Goal: Use online tool/utility: Utilize a website feature to perform a specific function

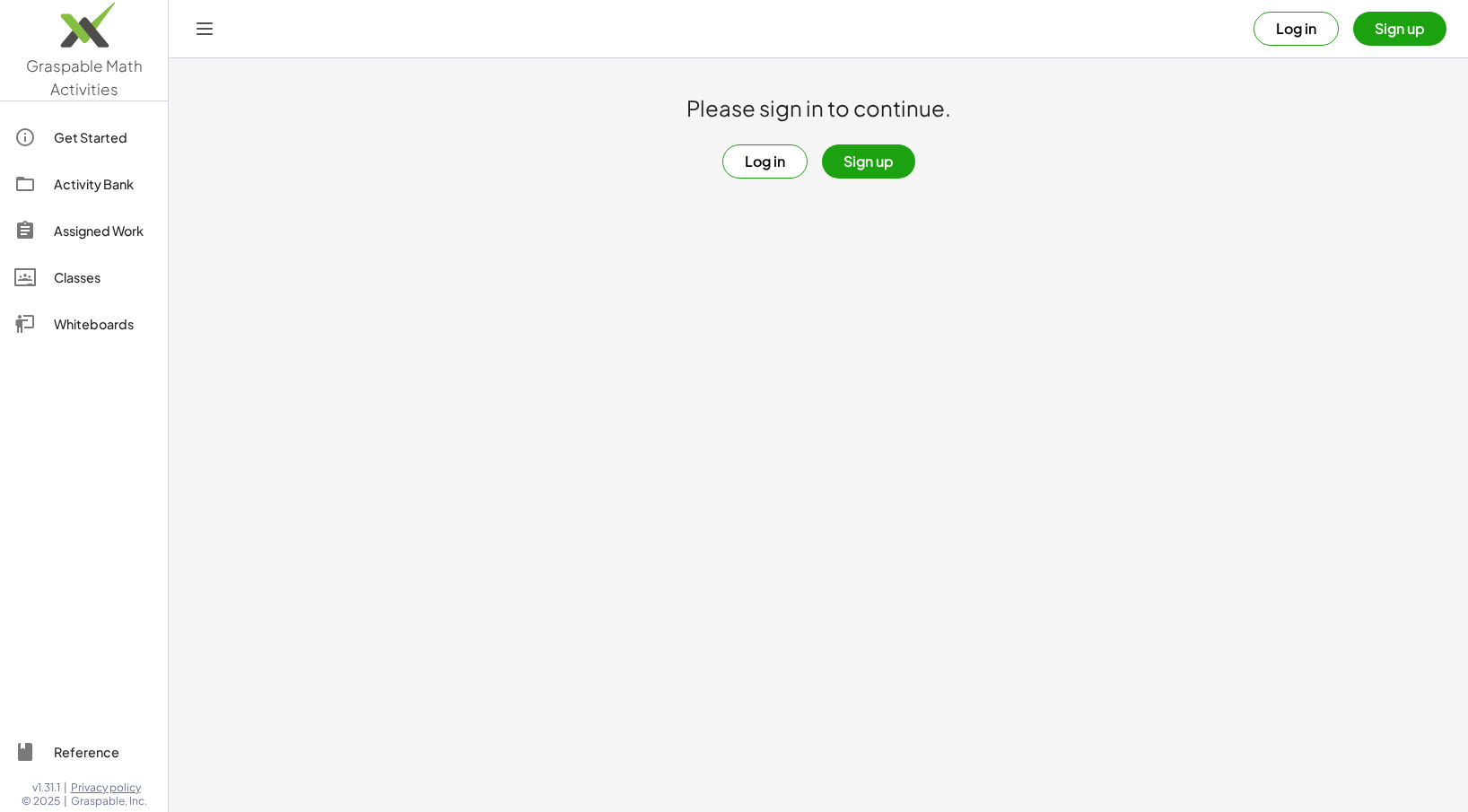
click at [127, 314] on div "Whiteboards" at bounding box center [104, 324] width 100 height 22
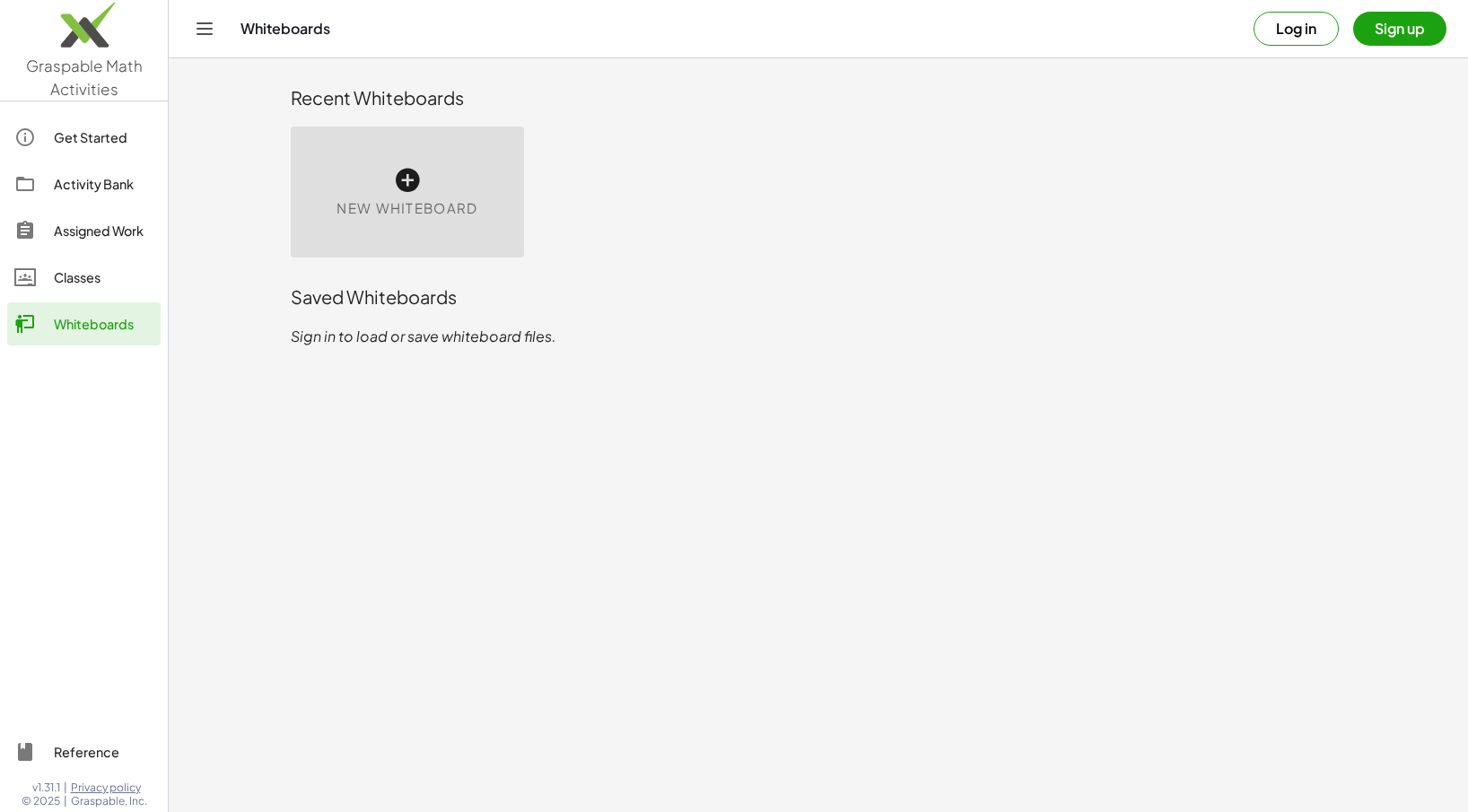
click at [368, 164] on div "New Whiteboard" at bounding box center [407, 192] width 233 height 131
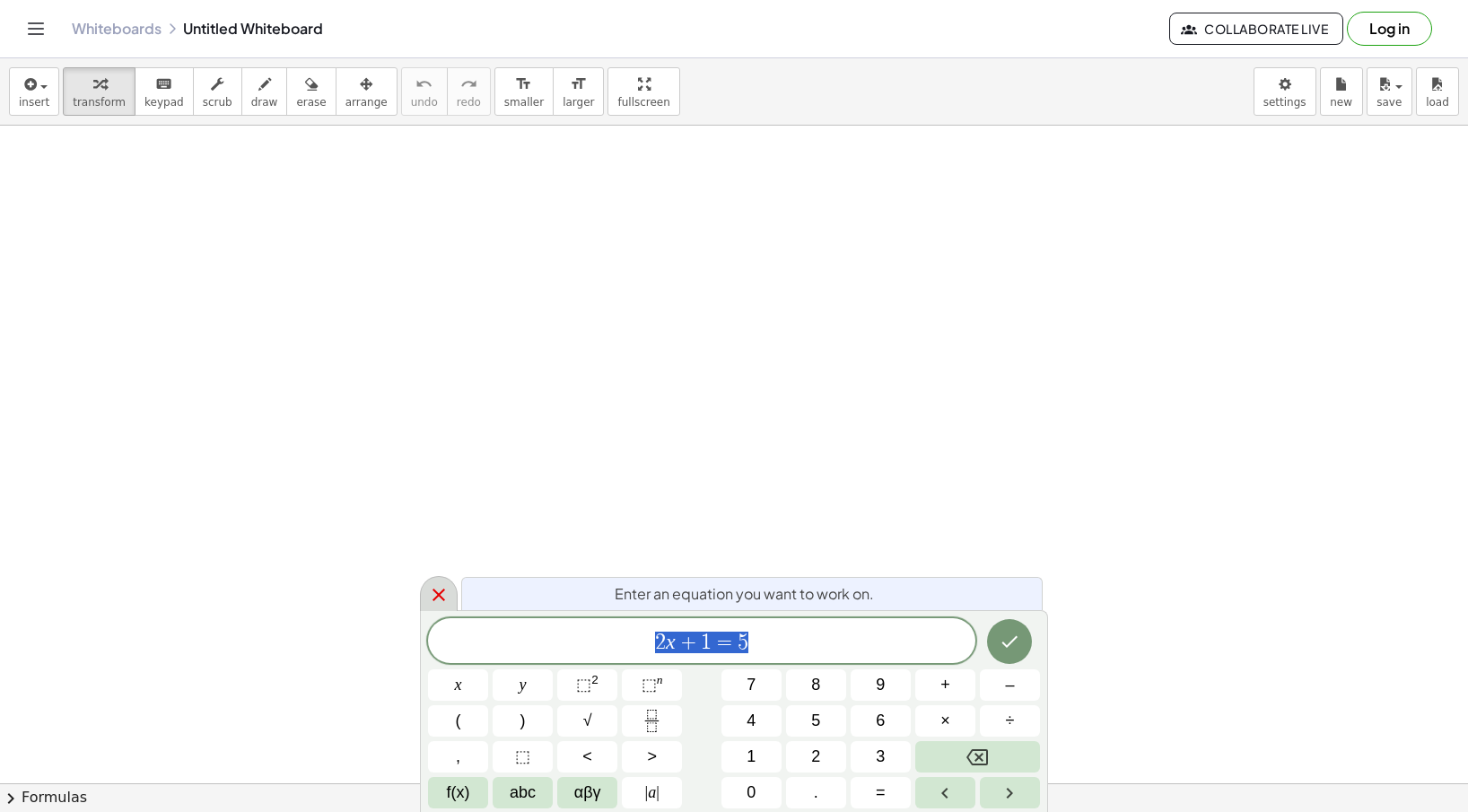
click at [444, 595] on icon at bounding box center [439, 595] width 22 height 22
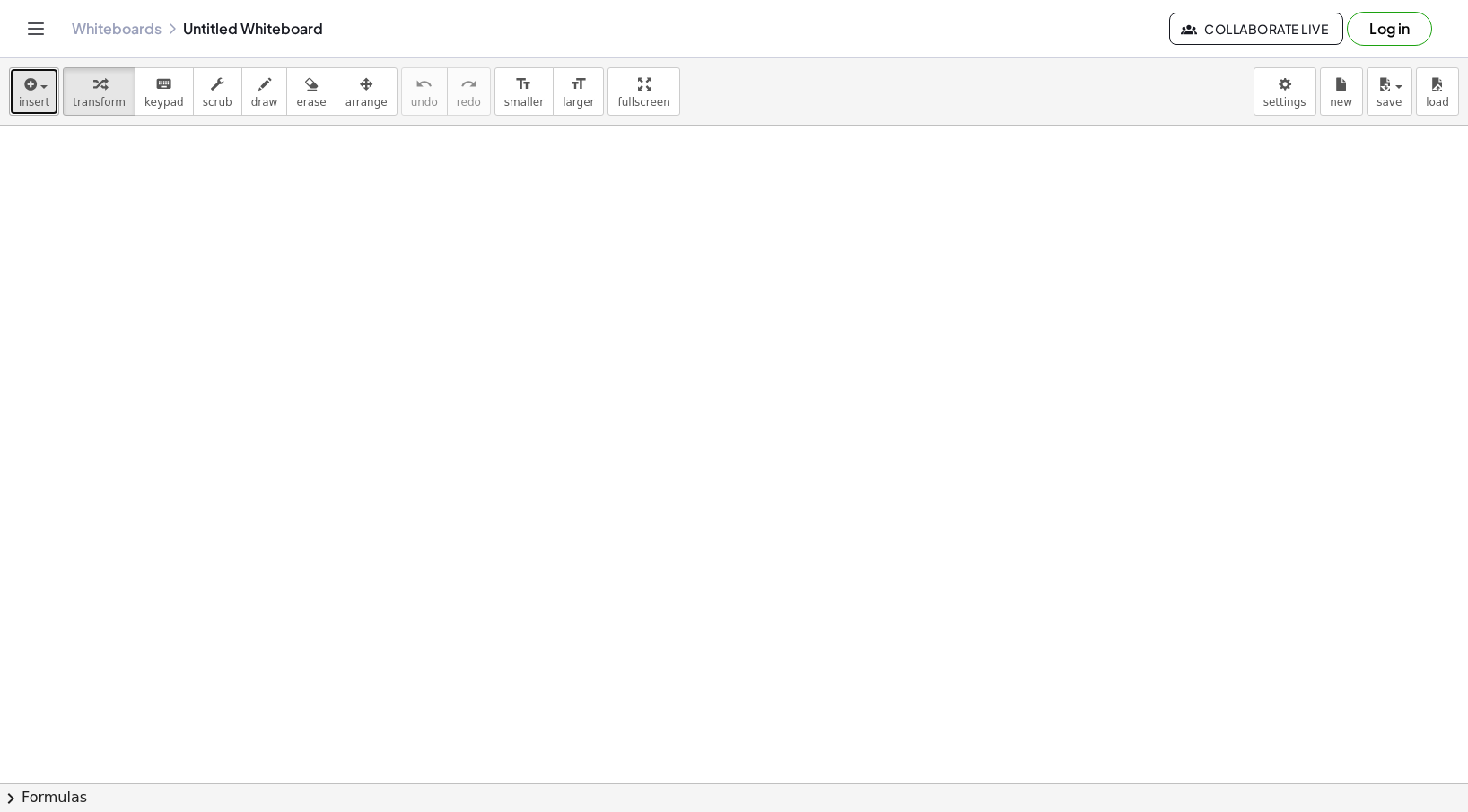
click at [28, 97] on span "insert" at bounding box center [34, 102] width 31 height 13
click at [481, 218] on div at bounding box center [734, 784] width 1468 height 1316
click at [1284, 91] on body "Graspable Math Activities Get Started Activity Bank Assigned Work Classes White…" at bounding box center [734, 406] width 1468 height 812
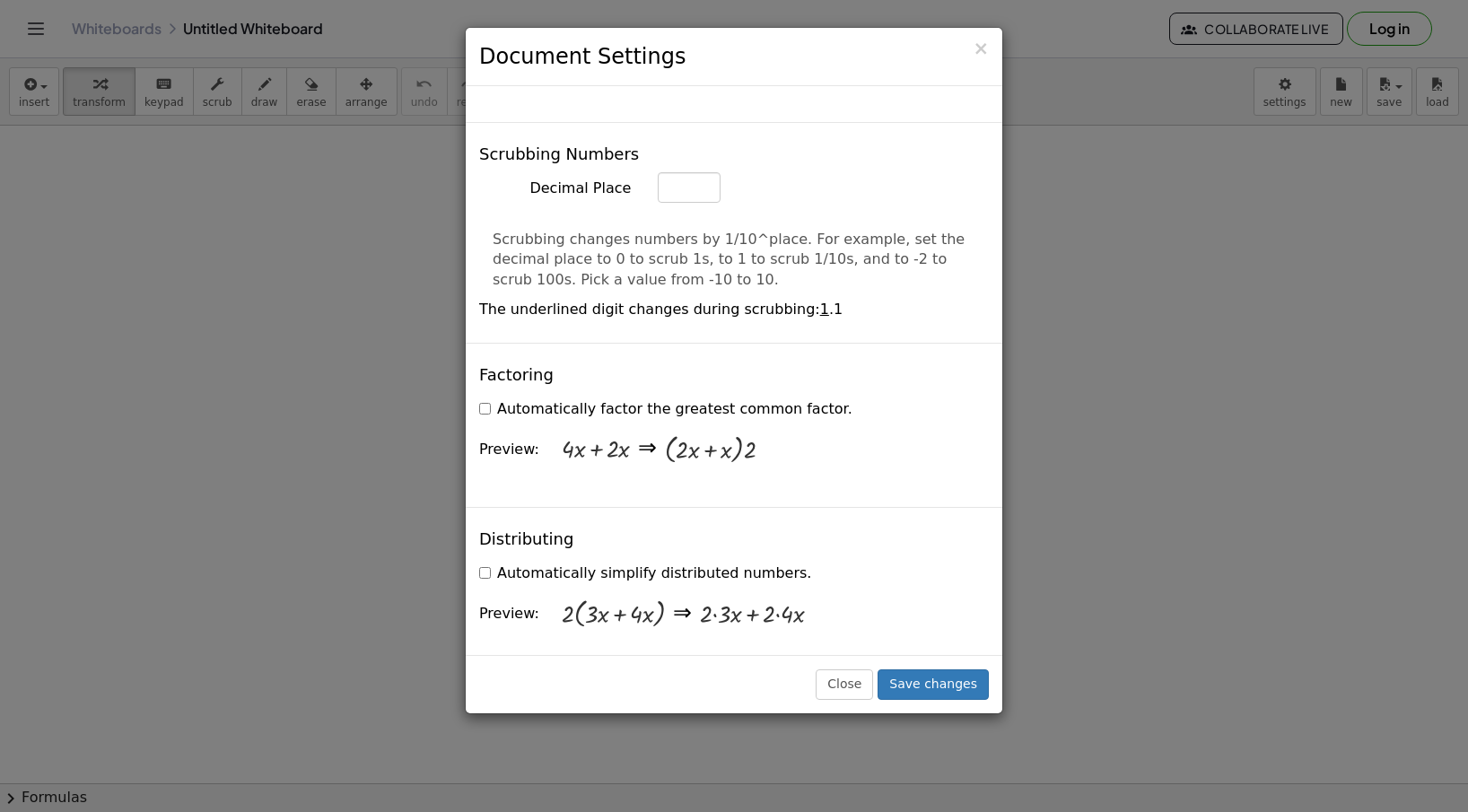
scroll to position [1017, 0]
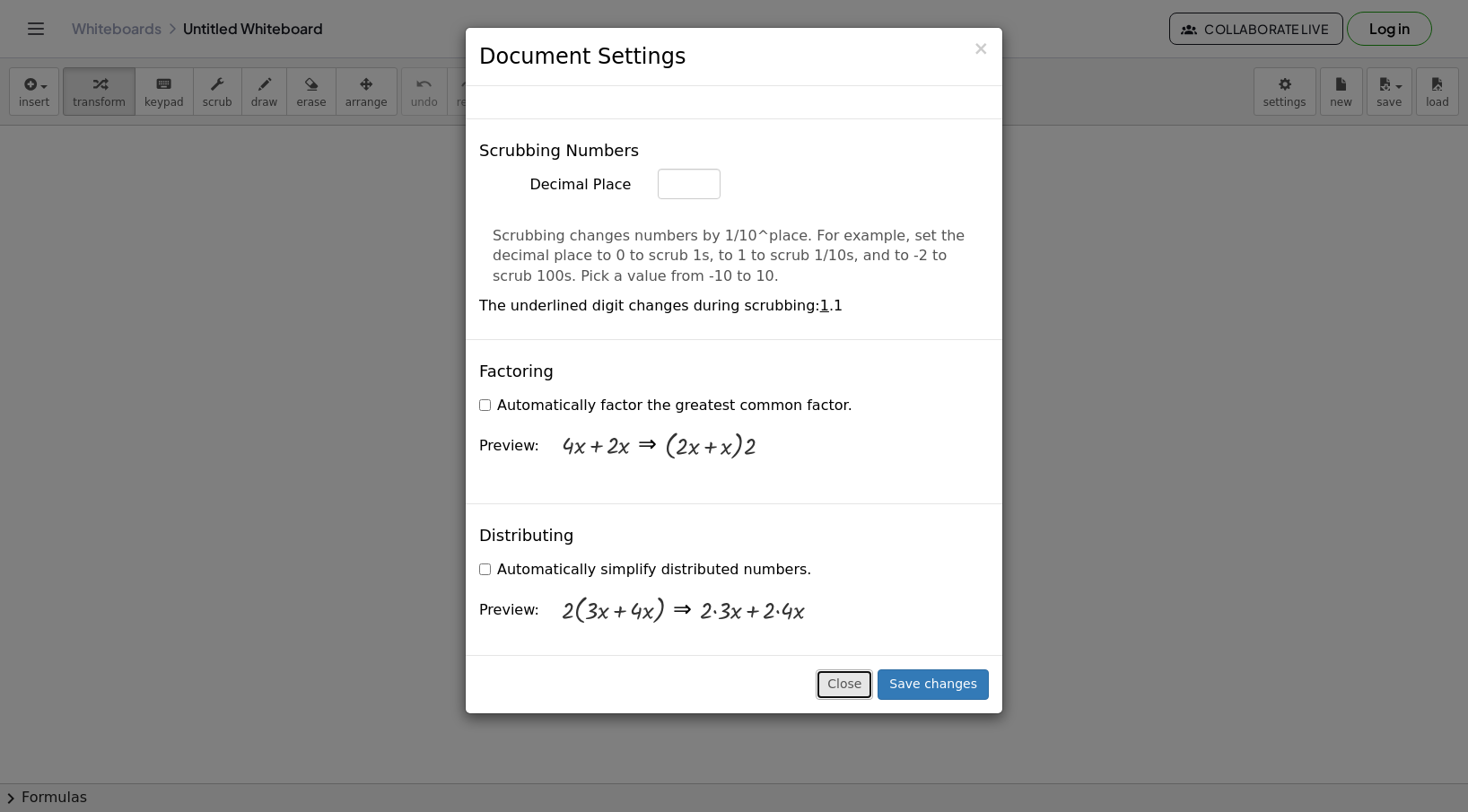
click at [871, 682] on button "Close" at bounding box center [844, 685] width 57 height 31
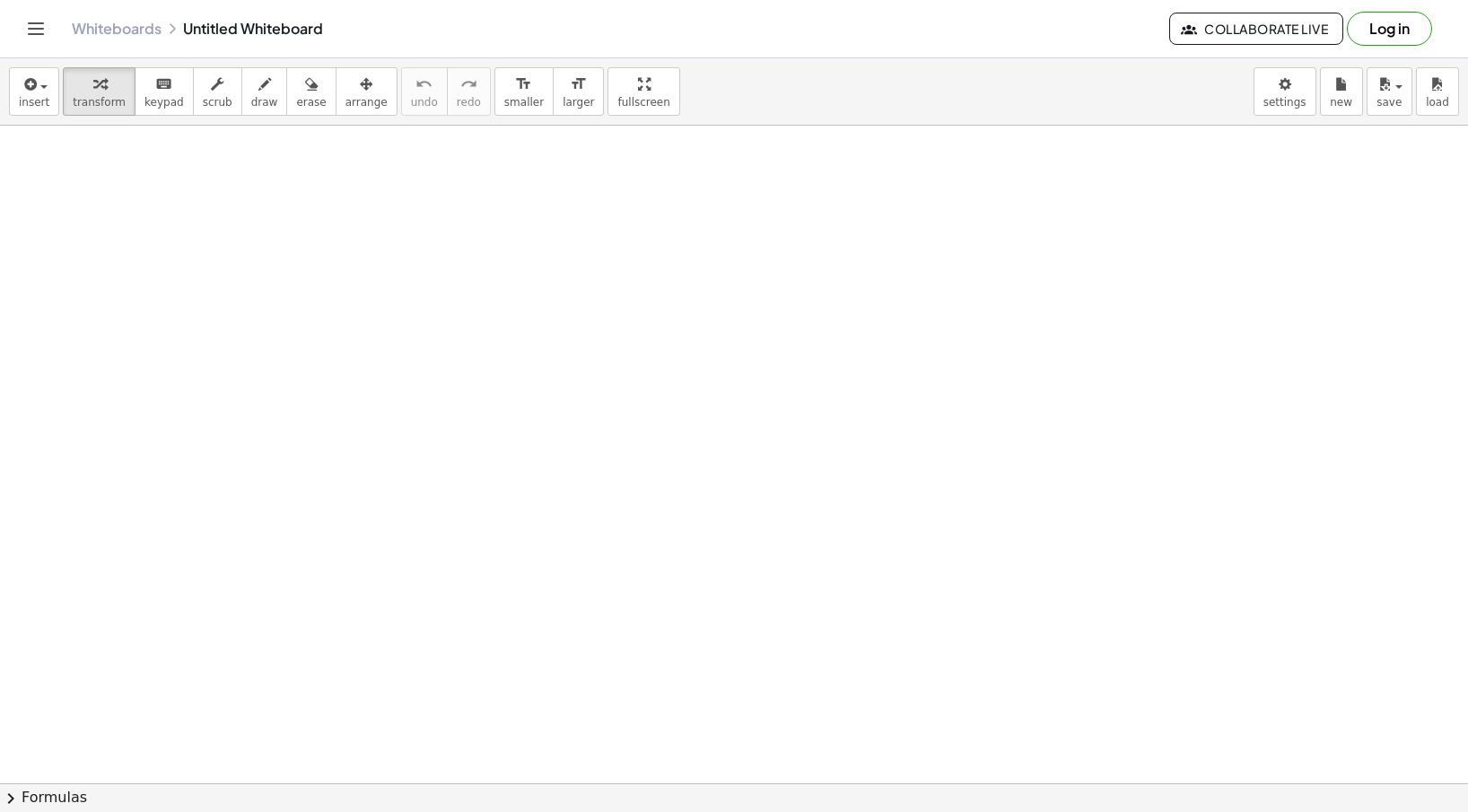
click at [565, 382] on div at bounding box center [734, 784] width 1468 height 1316
drag, startPoint x: 596, startPoint y: 427, endPoint x: 629, endPoint y: 422, distance: 33.6
click at [629, 422] on div at bounding box center [688, 421] width 211 height 68
